Goal: Task Accomplishment & Management: Use online tool/utility

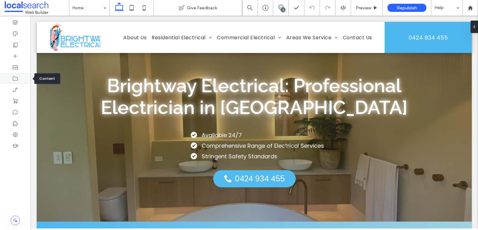
click at [20, 79] on div at bounding box center [15, 78] width 30 height 11
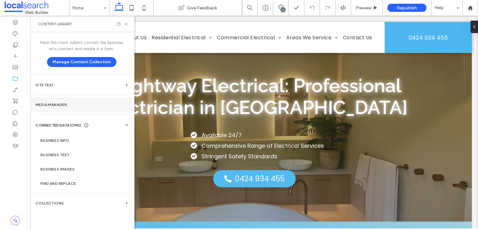
click at [78, 108] on section "Media Manager" at bounding box center [81, 104] width 102 height 14
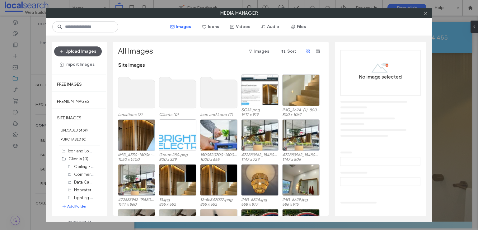
click at [85, 51] on button "Upload Images" at bounding box center [78, 51] width 48 height 10
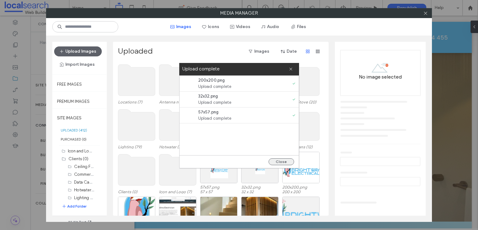
click at [280, 161] on button "Close" at bounding box center [282, 161] width 26 height 7
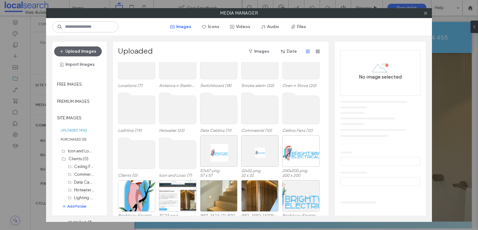
scroll to position [26, 0]
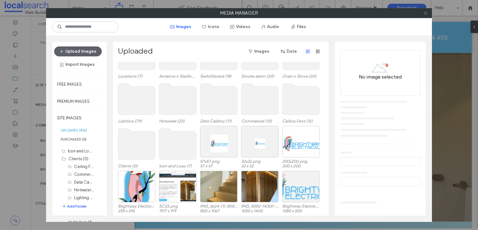
click at [426, 14] on icon at bounding box center [425, 13] width 5 height 5
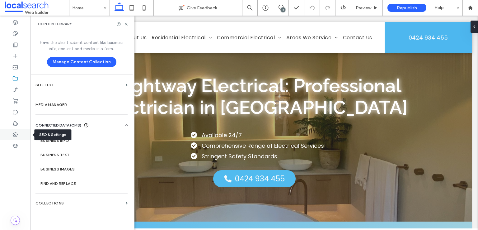
click at [13, 135] on use at bounding box center [15, 134] width 5 height 5
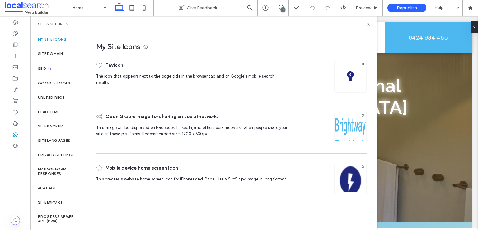
click at [351, 75] on img at bounding box center [350, 76] width 10 height 10
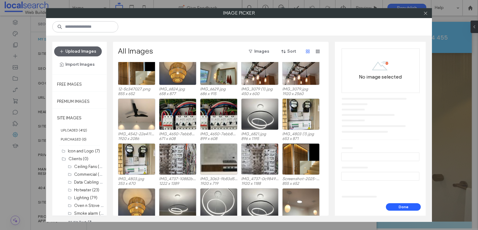
scroll to position [0, 0]
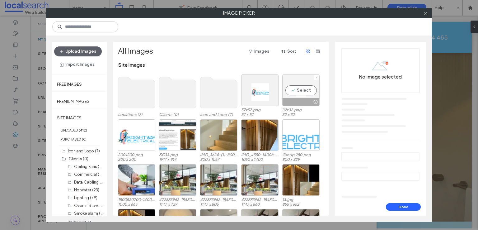
click at [295, 89] on div "Select" at bounding box center [300, 89] width 37 height 31
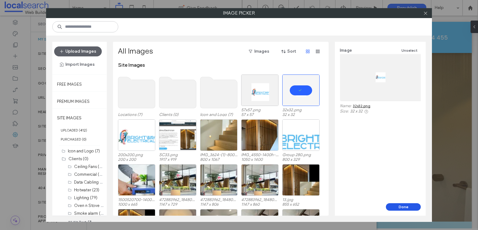
click at [403, 204] on button "Done" at bounding box center [403, 206] width 35 height 7
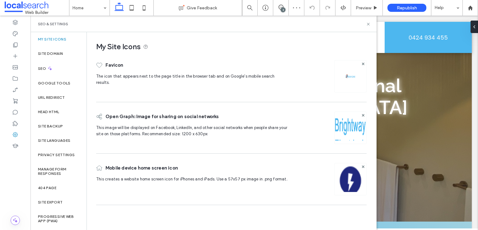
click at [347, 124] on img at bounding box center [350, 136] width 32 height 42
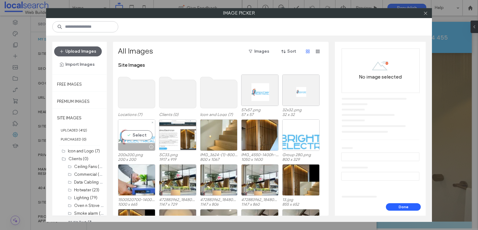
click at [143, 135] on div "Select" at bounding box center [136, 134] width 37 height 31
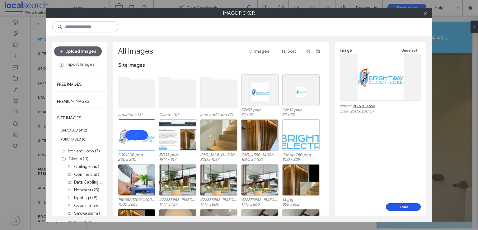
click at [400, 206] on button "Done" at bounding box center [403, 206] width 35 height 7
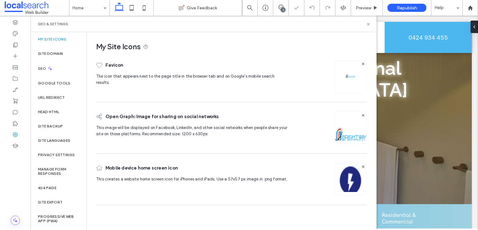
scroll to position [31, 0]
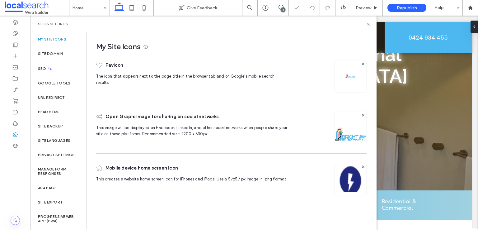
click at [350, 177] on img at bounding box center [350, 187] width 32 height 42
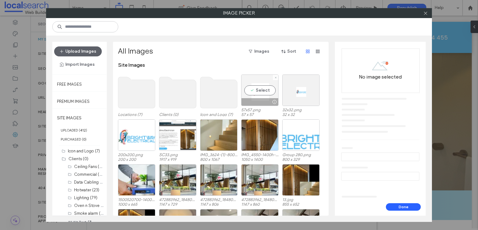
click at [259, 89] on div "Select" at bounding box center [259, 89] width 37 height 31
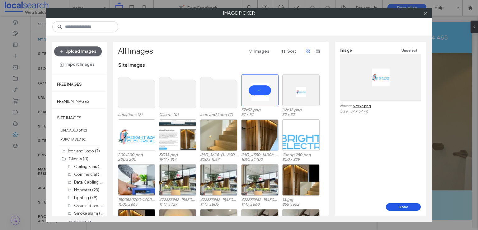
click at [404, 208] on button "Done" at bounding box center [403, 206] width 35 height 7
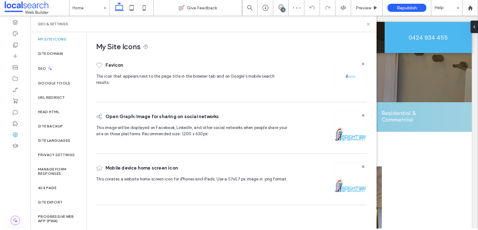
scroll to position [156, 0]
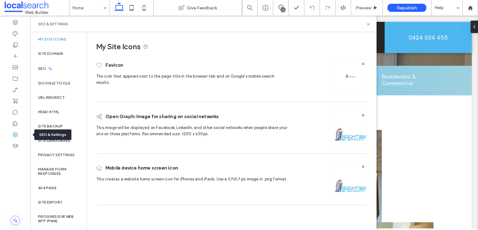
click at [16, 135] on use at bounding box center [15, 134] width 5 height 5
click at [47, 127] on label "Site Backup" at bounding box center [50, 126] width 25 height 4
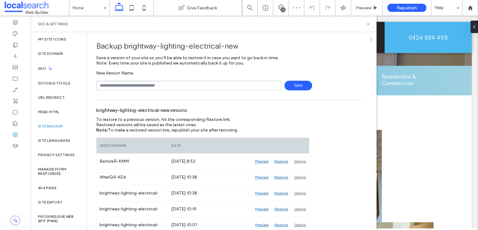
click at [113, 83] on input "text" at bounding box center [188, 86] width 185 height 10
type input "**********"
click at [291, 85] on span "Save" at bounding box center [298, 86] width 28 height 10
click at [368, 23] on icon at bounding box center [368, 24] width 5 height 5
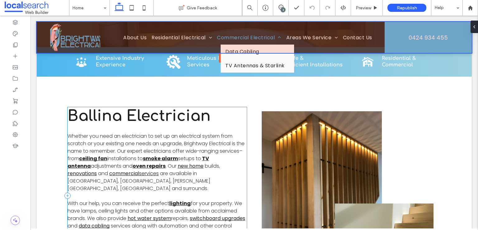
scroll to position [124, 0]
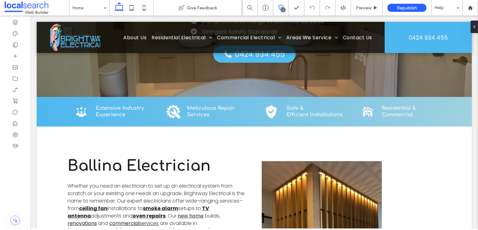
click at [281, 7] on icon at bounding box center [280, 7] width 5 height 5
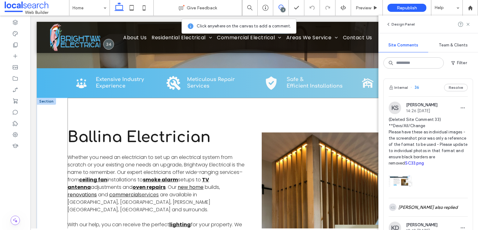
scroll to position [187, 0]
